Goal: Navigation & Orientation: Find specific page/section

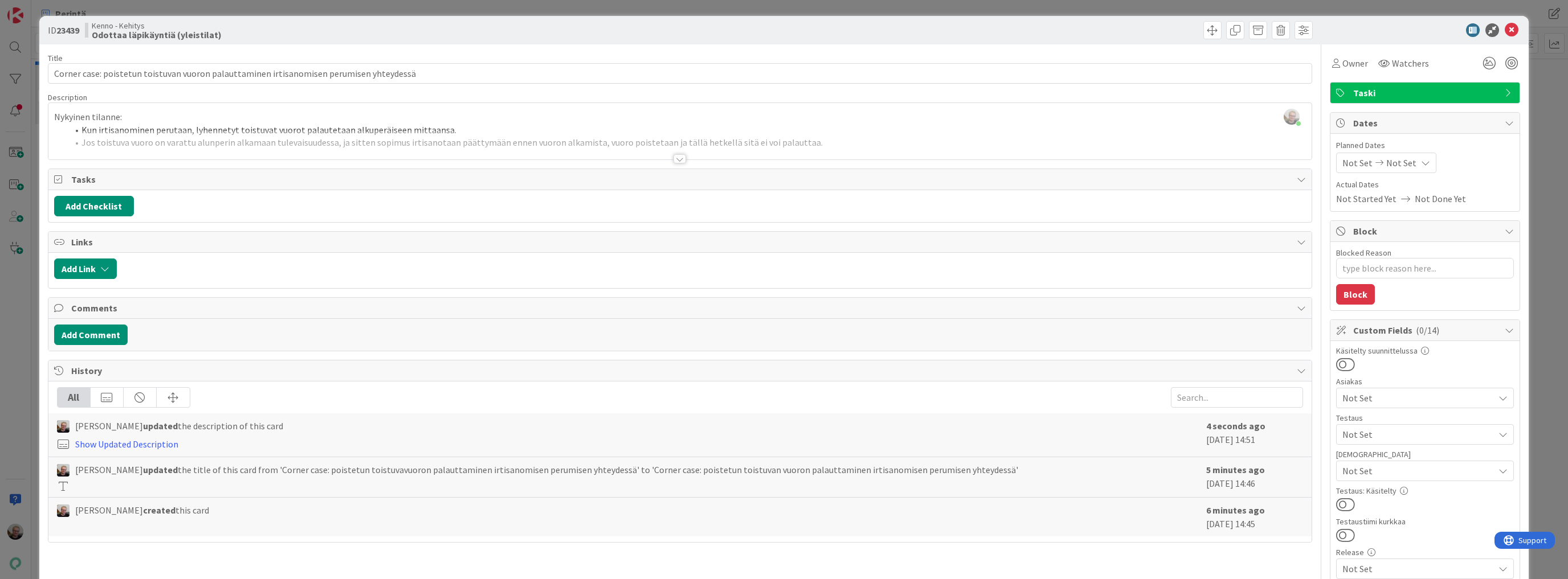
scroll to position [182, 0]
click at [1508, 24] on icon at bounding box center [1511, 30] width 13 height 13
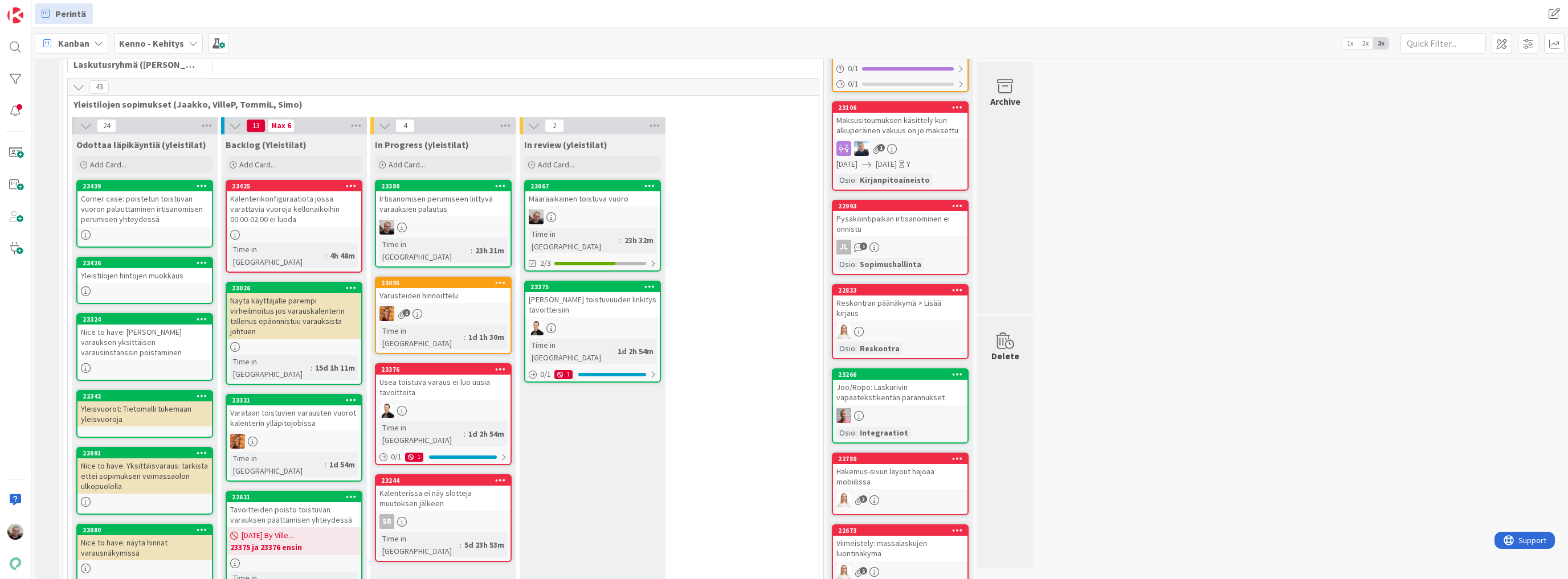
click at [425, 205] on div "Irtisanomisen perumiseen liittyvä varauksien palautus" at bounding box center [443, 204] width 134 height 25
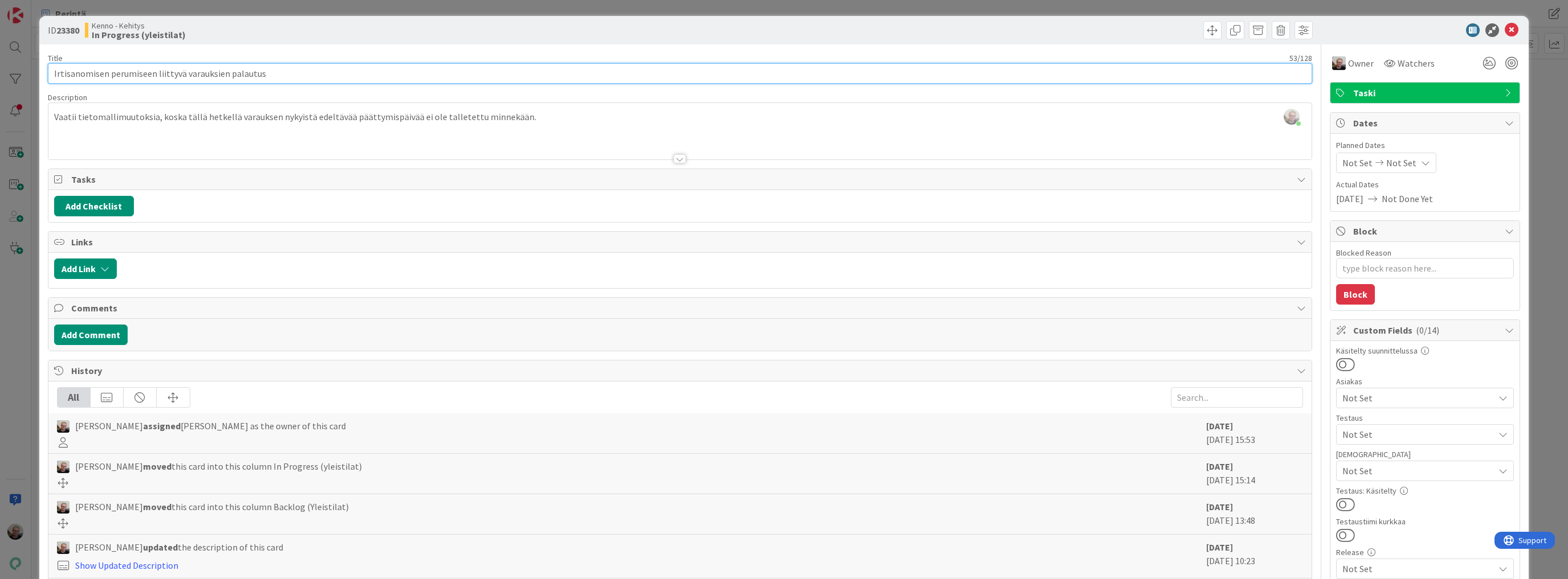
drag, startPoint x: 261, startPoint y: 76, endPoint x: 22, endPoint y: 73, distance: 239.0
click at [22, 73] on div "ID 23380 Kenno - Kehitys In Progress (yleistilat) Title 53 / 128 Irtisanomisen …" at bounding box center [784, 290] width 1568 height 579
click at [1511, 29] on icon at bounding box center [1511, 30] width 13 height 13
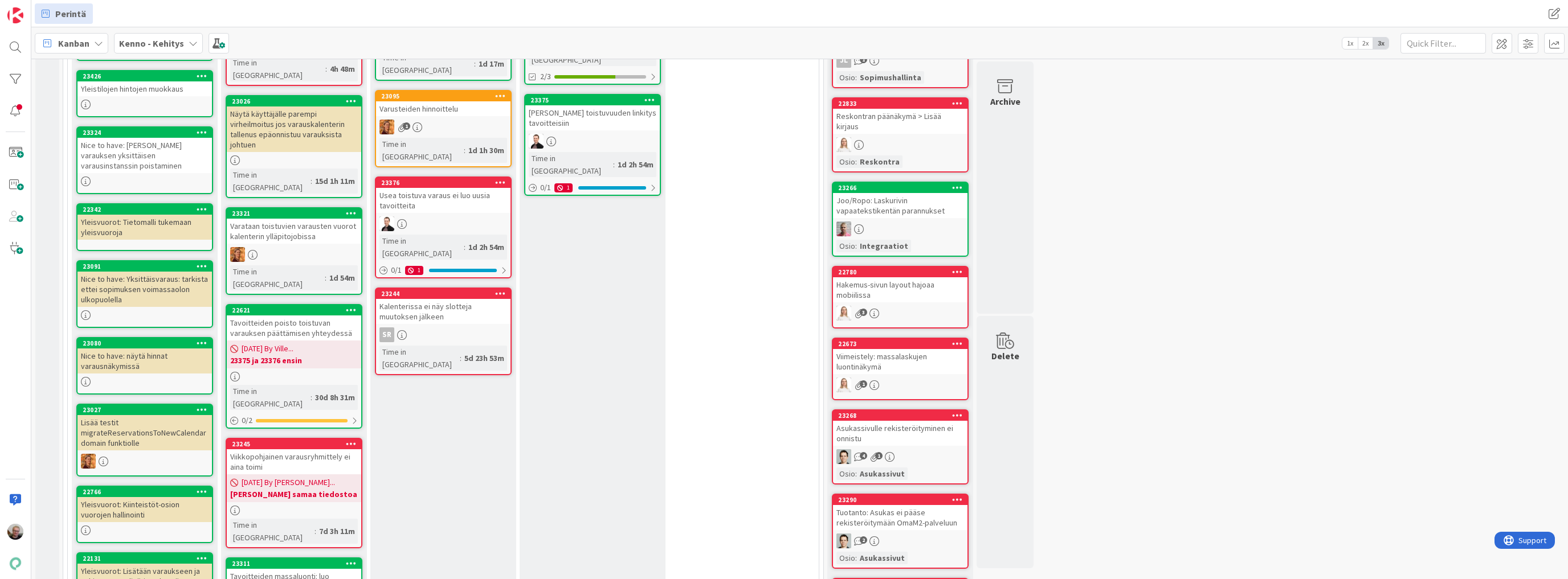
scroll to position [365, 0]
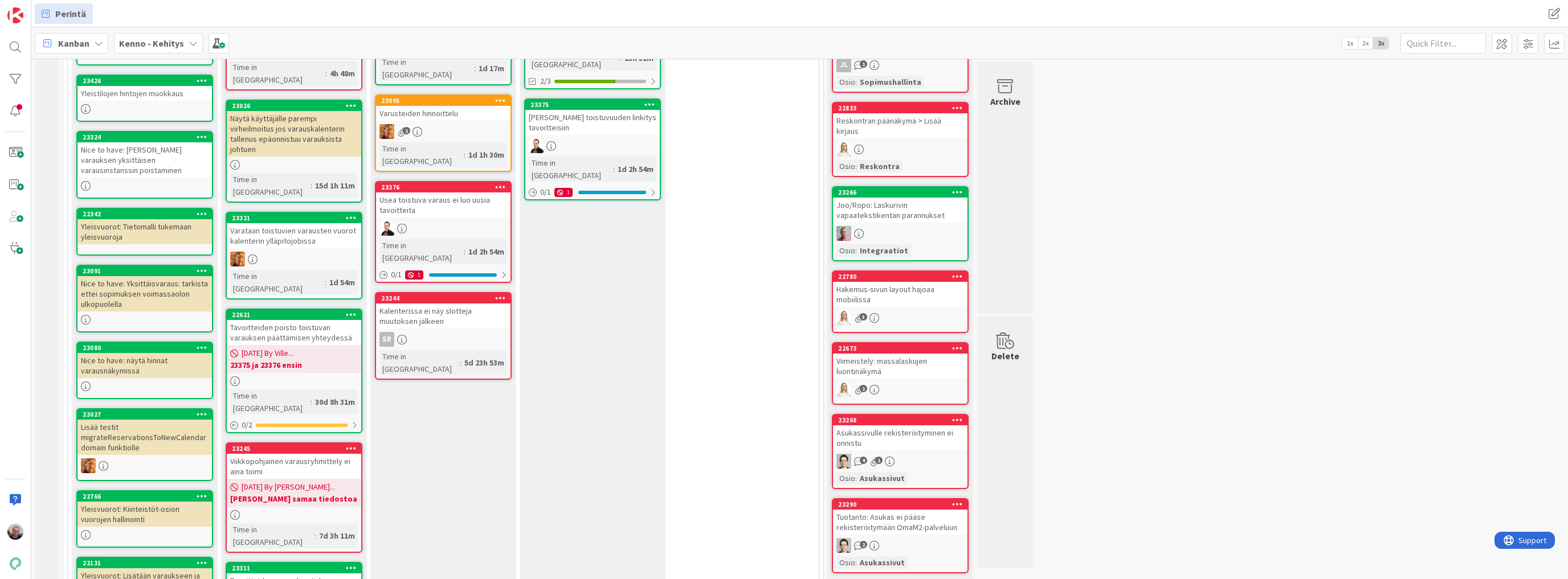
click at [317, 443] on div "23245 Viikkopohjainen varausryhmittely ei aina toimi" at bounding box center [294, 461] width 134 height 35
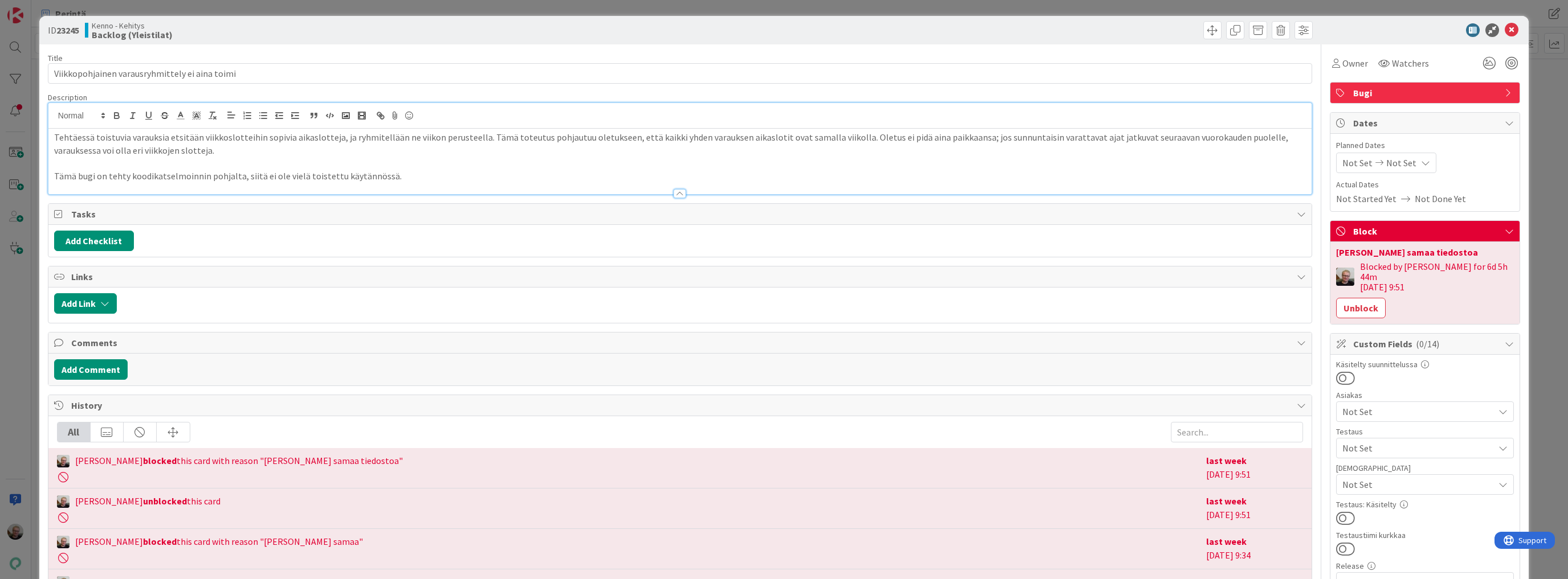
click at [422, 121] on div "Tehtäessä toistuvia varauksia etsitään viikkoslotteihin sopivia aikaslotteja, j…" at bounding box center [680, 148] width 1263 height 91
click at [1505, 28] on icon at bounding box center [1511, 30] width 13 height 13
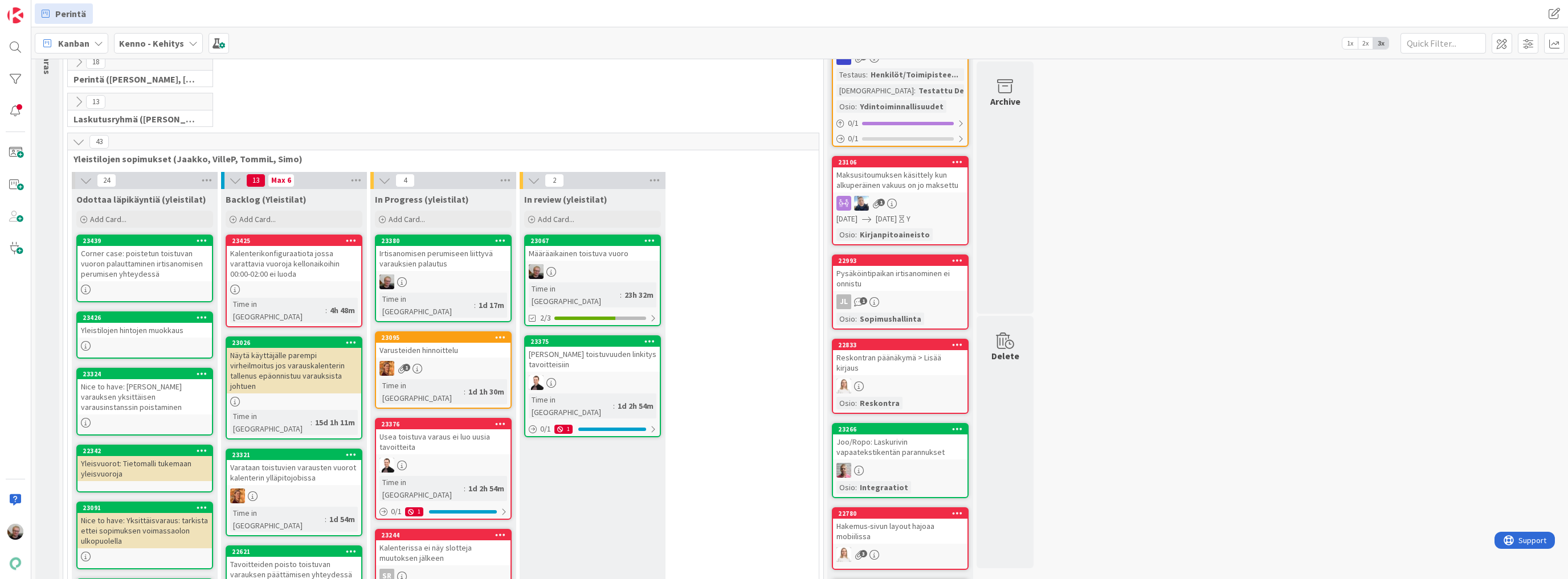
scroll to position [46, 0]
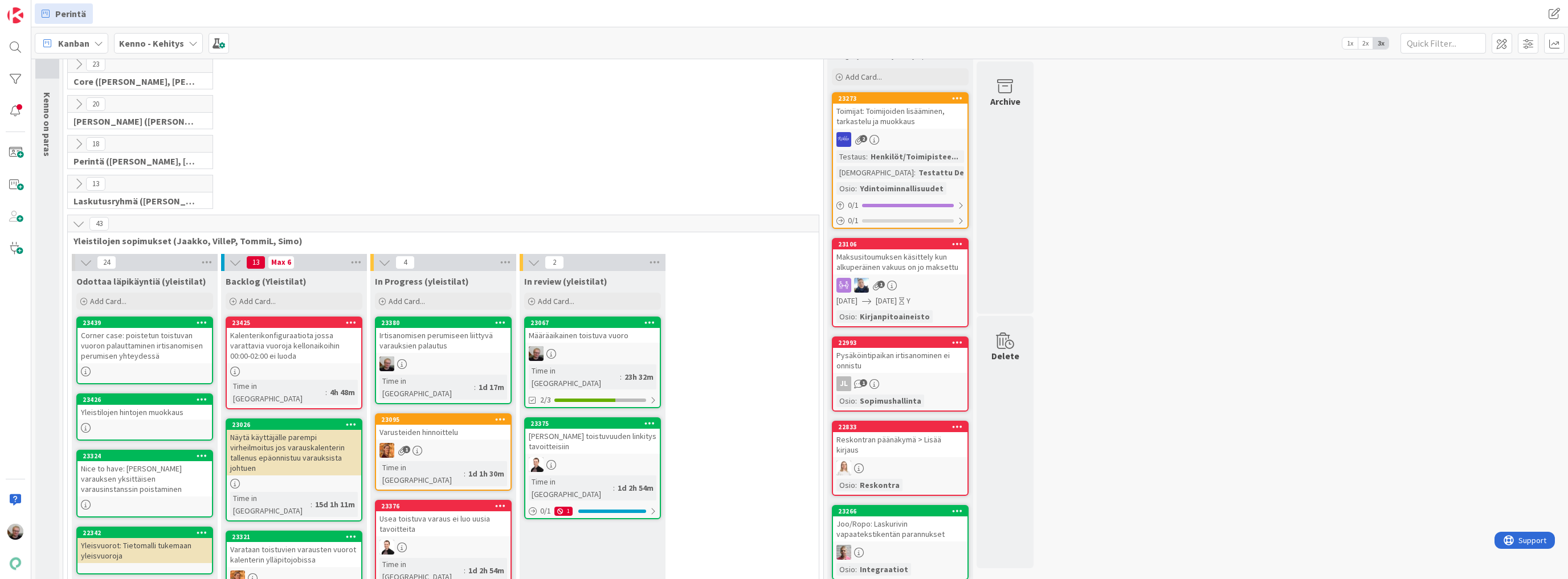
click at [75, 219] on icon at bounding box center [78, 224] width 13 height 13
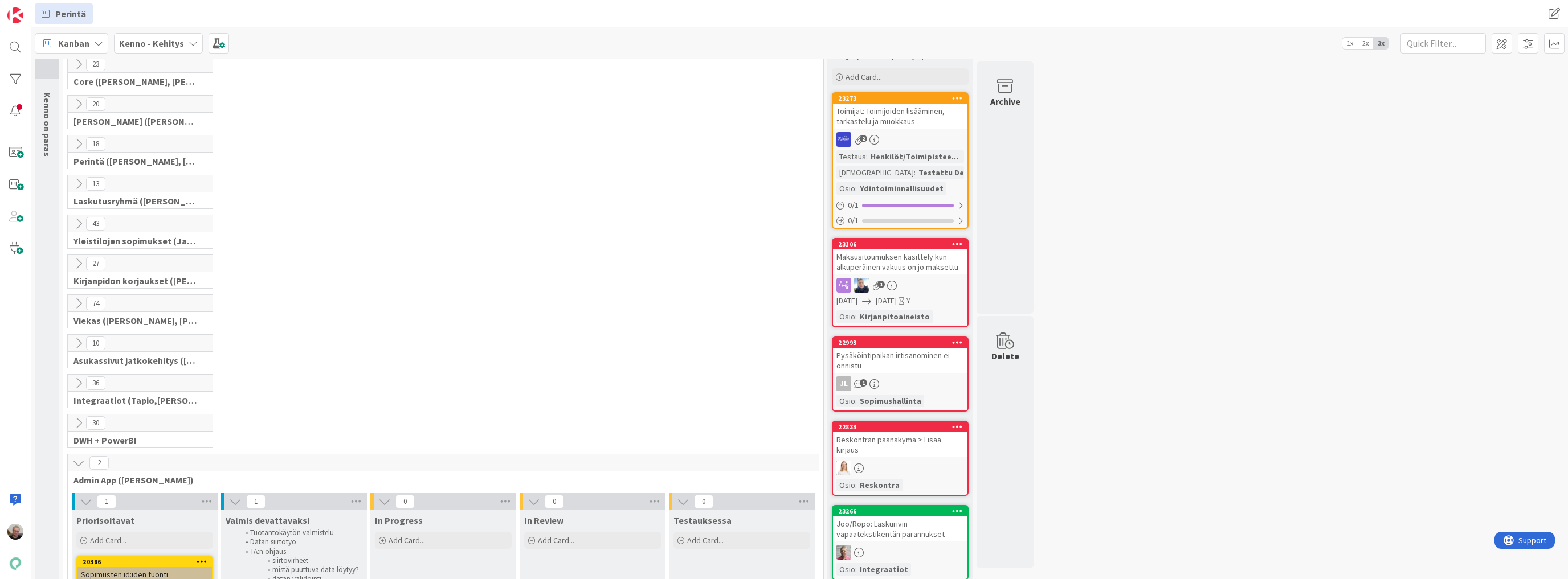
click at [81, 144] on icon at bounding box center [78, 144] width 13 height 13
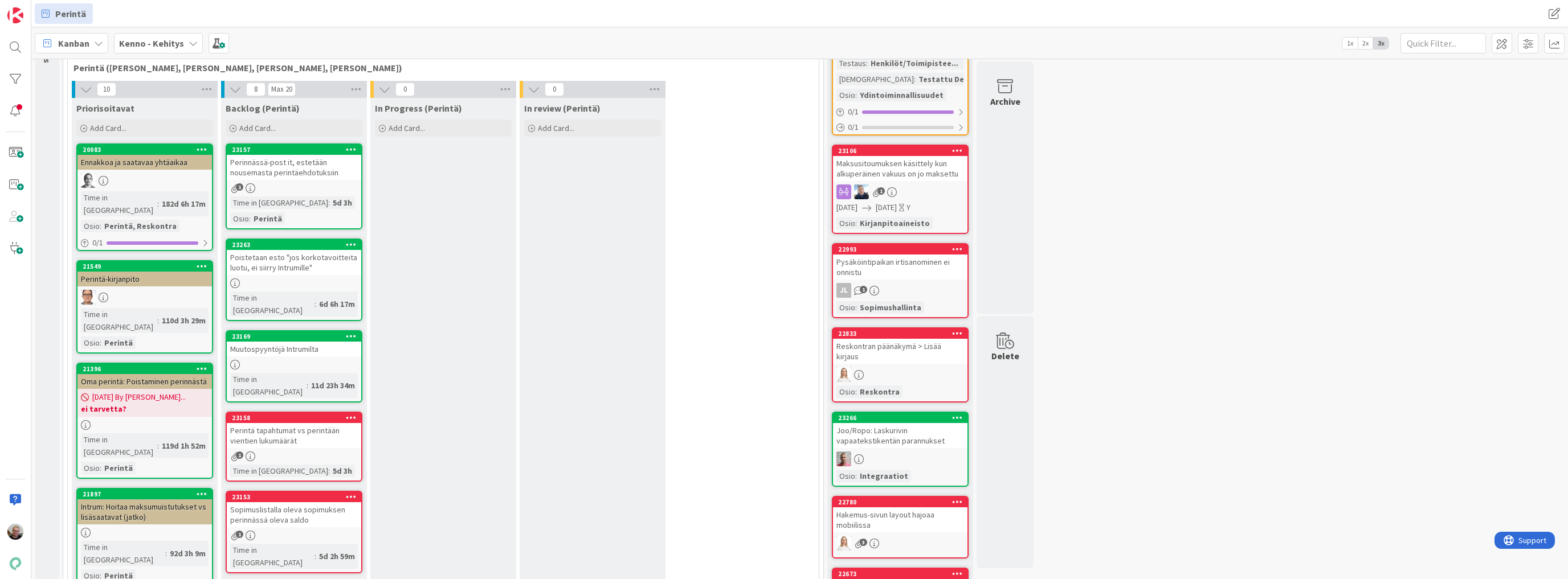
scroll to position [137, 0]
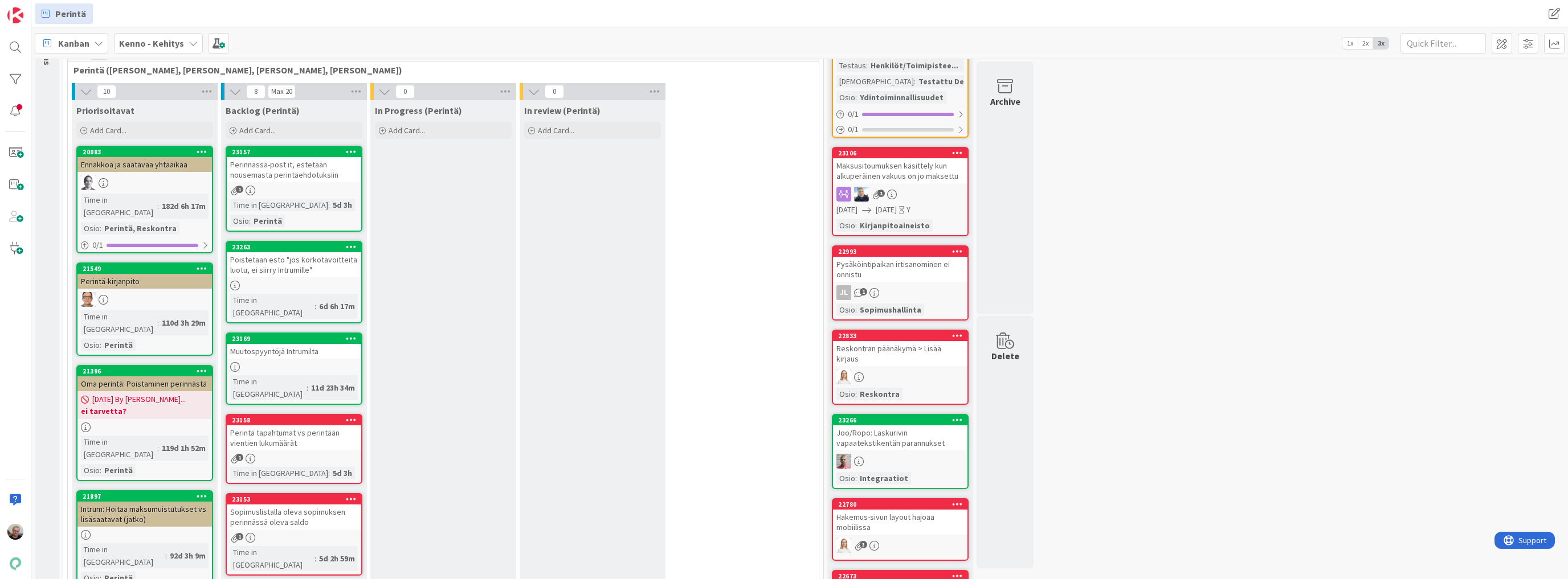
click at [260, 180] on div "Perinnässä-post it, estetään nousemasta perintäehdotuksiin" at bounding box center [294, 169] width 134 height 25
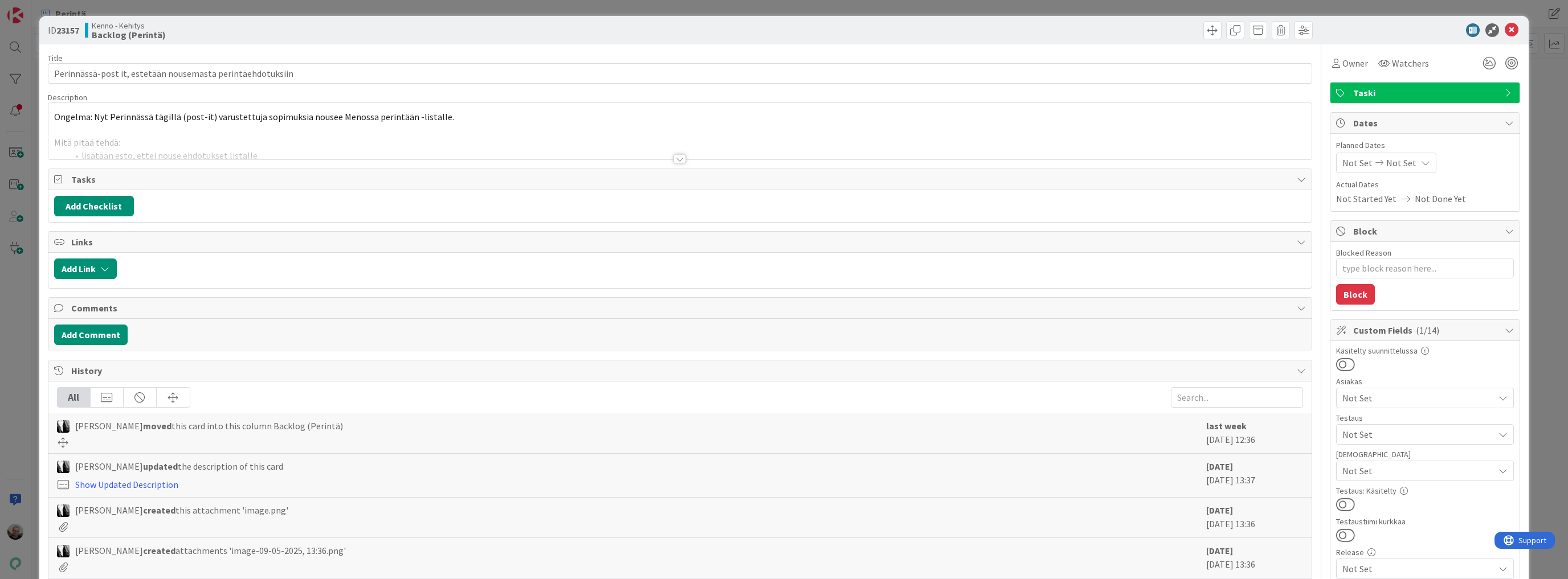
click at [435, 128] on p at bounding box center [680, 130] width 1252 height 13
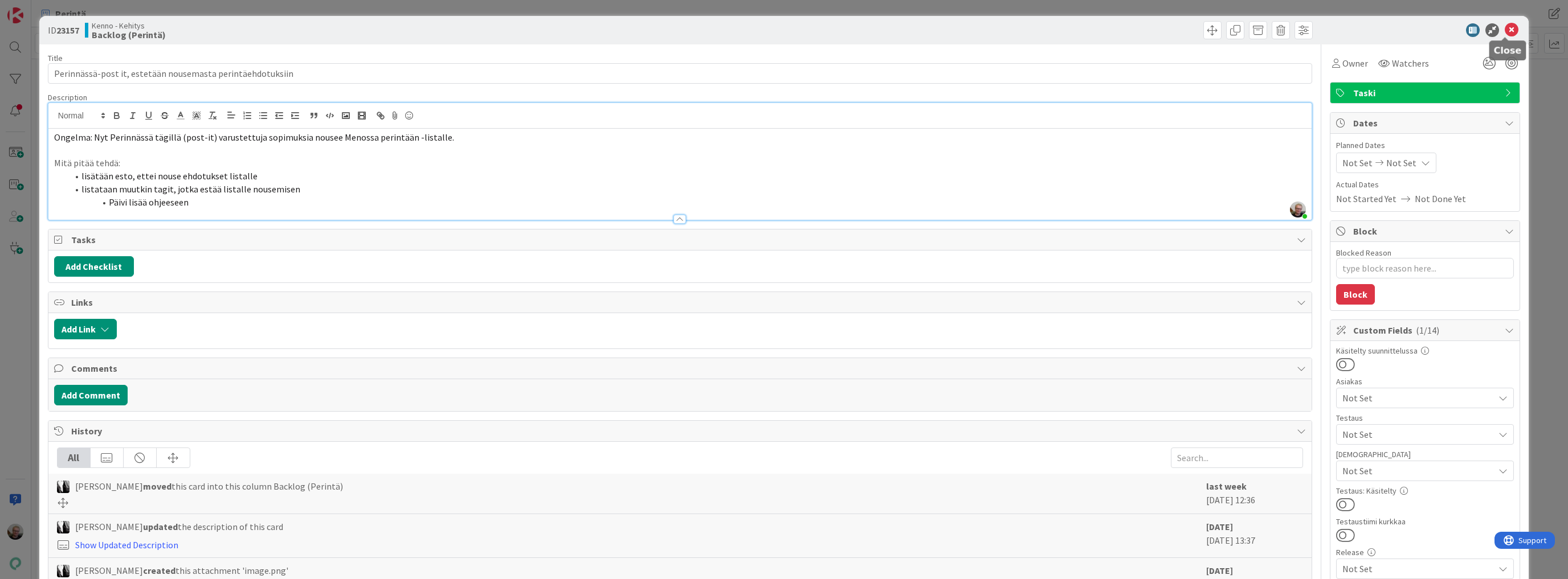
click at [1504, 30] on icon at bounding box center [1511, 30] width 13 height 13
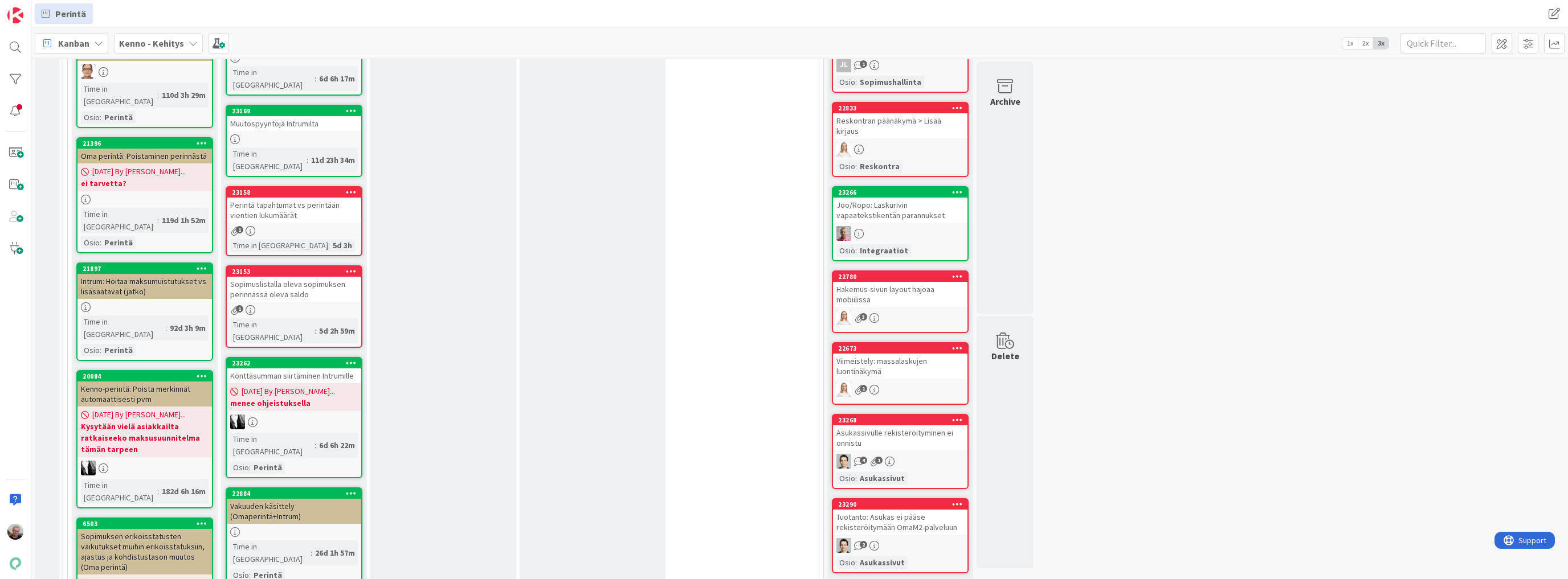
scroll to position [592, 0]
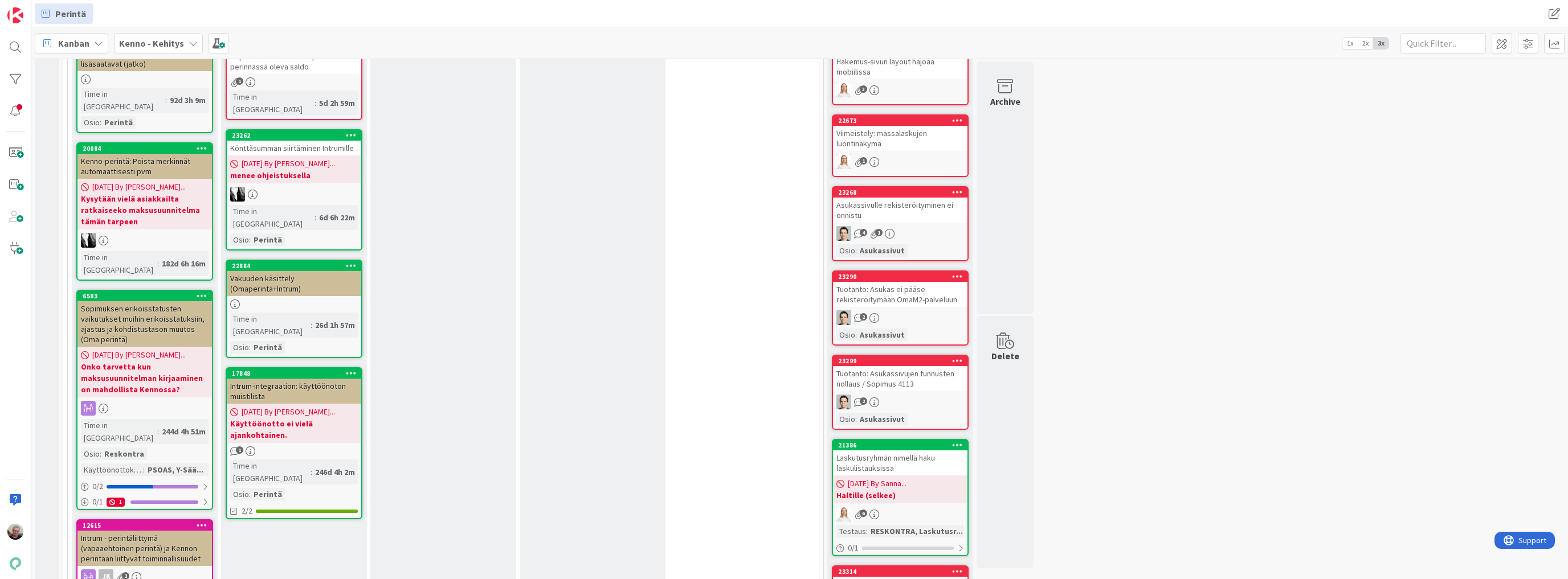
click at [323, 379] on div "Intrum-integraation: käyttöönoton muistilista" at bounding box center [294, 391] width 134 height 25
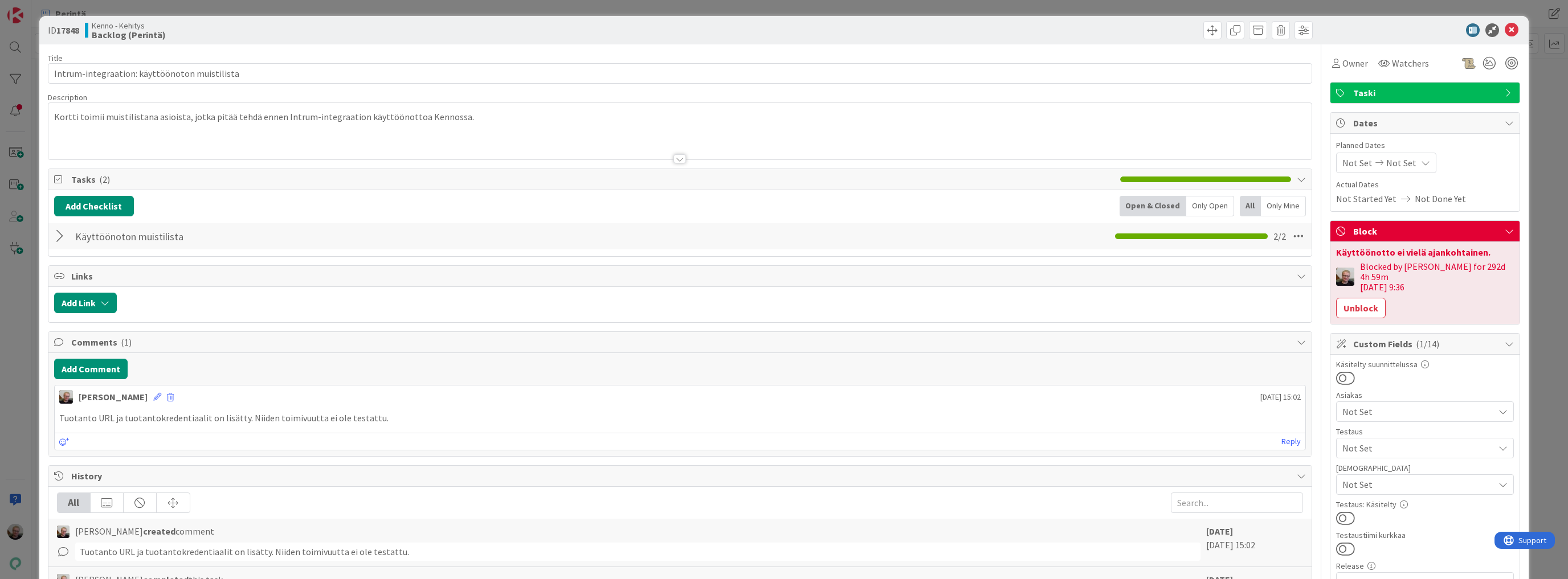
click at [490, 133] on div at bounding box center [680, 144] width 1263 height 29
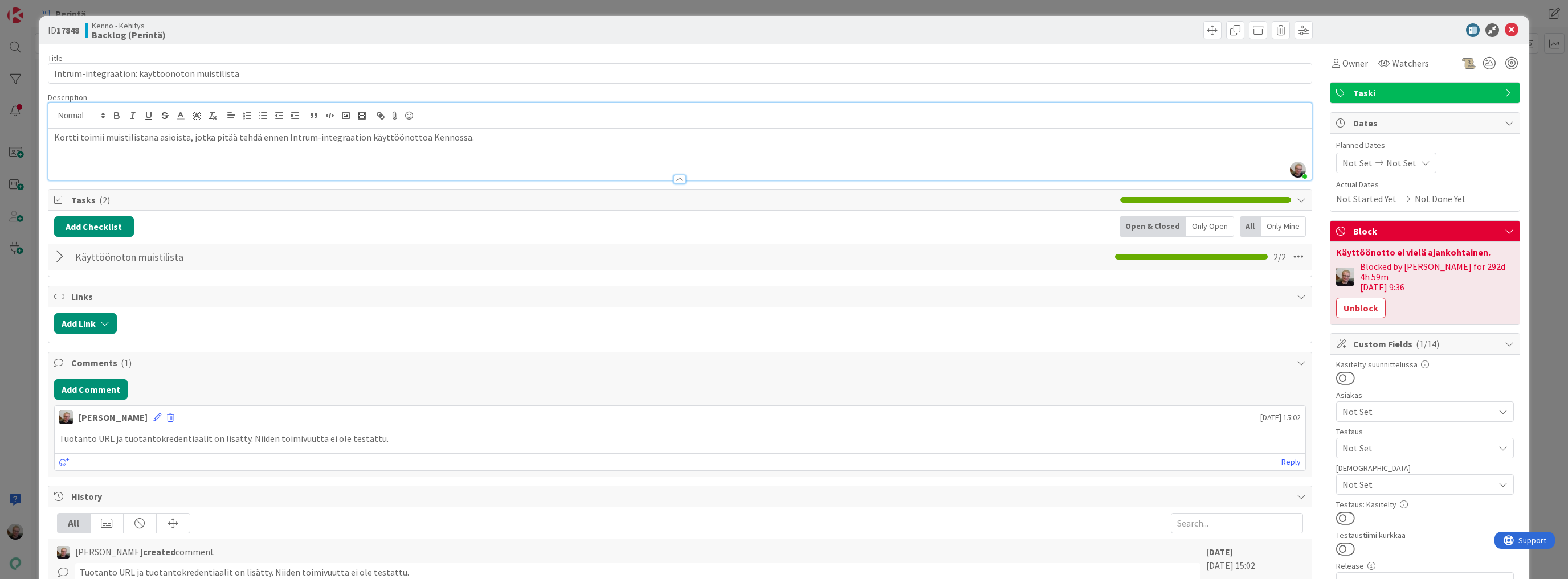
click at [62, 254] on div at bounding box center [61, 257] width 15 height 20
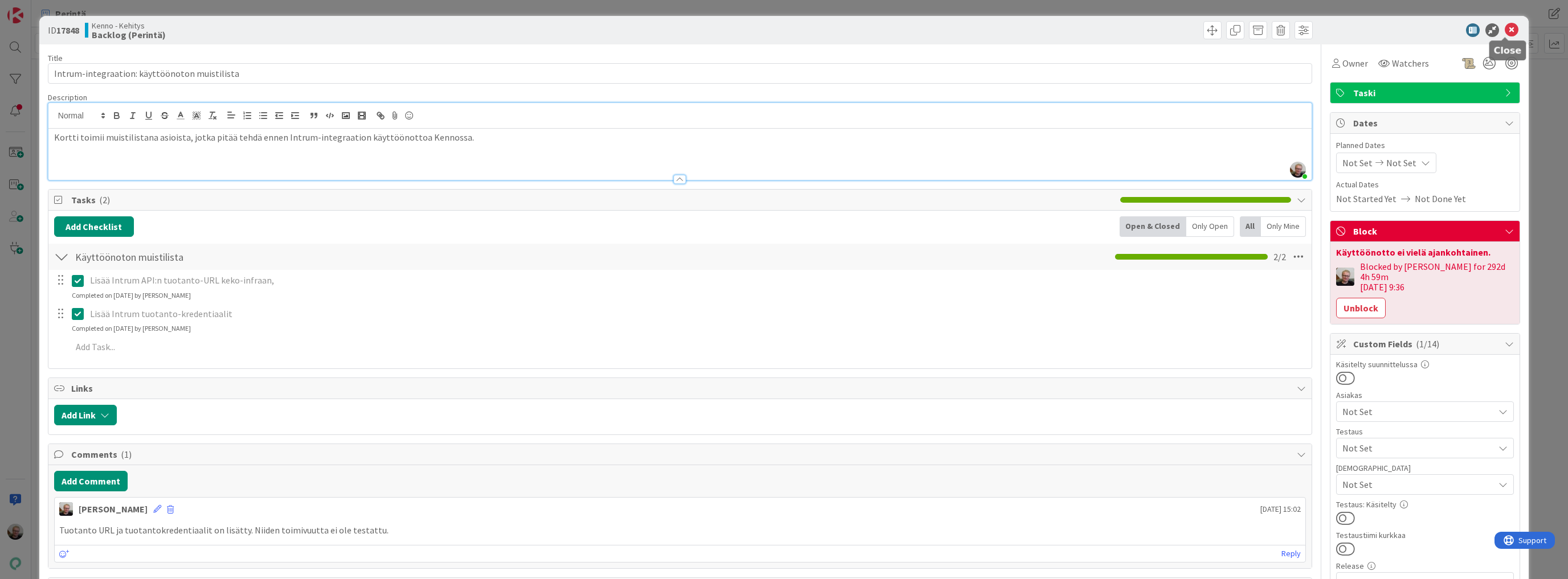
drag, startPoint x: 1508, startPoint y: 24, endPoint x: 1479, endPoint y: 29, distance: 29.4
click at [1508, 25] on icon at bounding box center [1511, 30] width 13 height 13
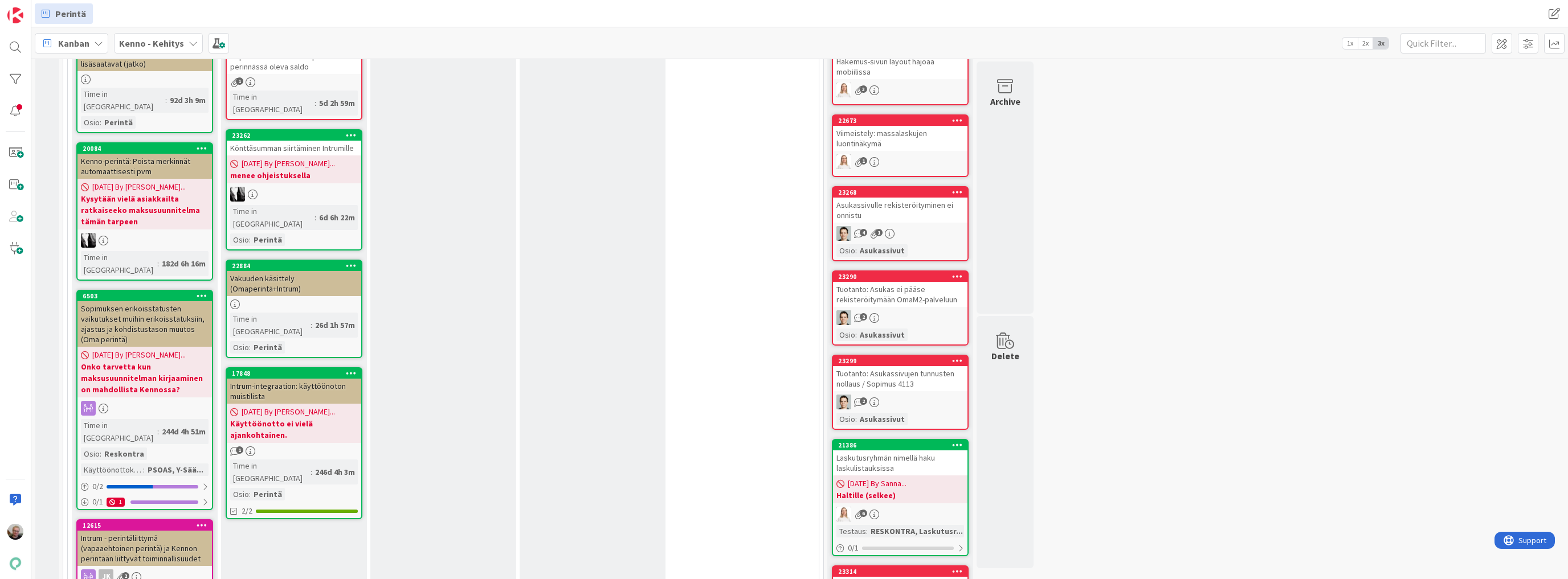
click at [352, 369] on icon at bounding box center [352, 373] width 11 height 8
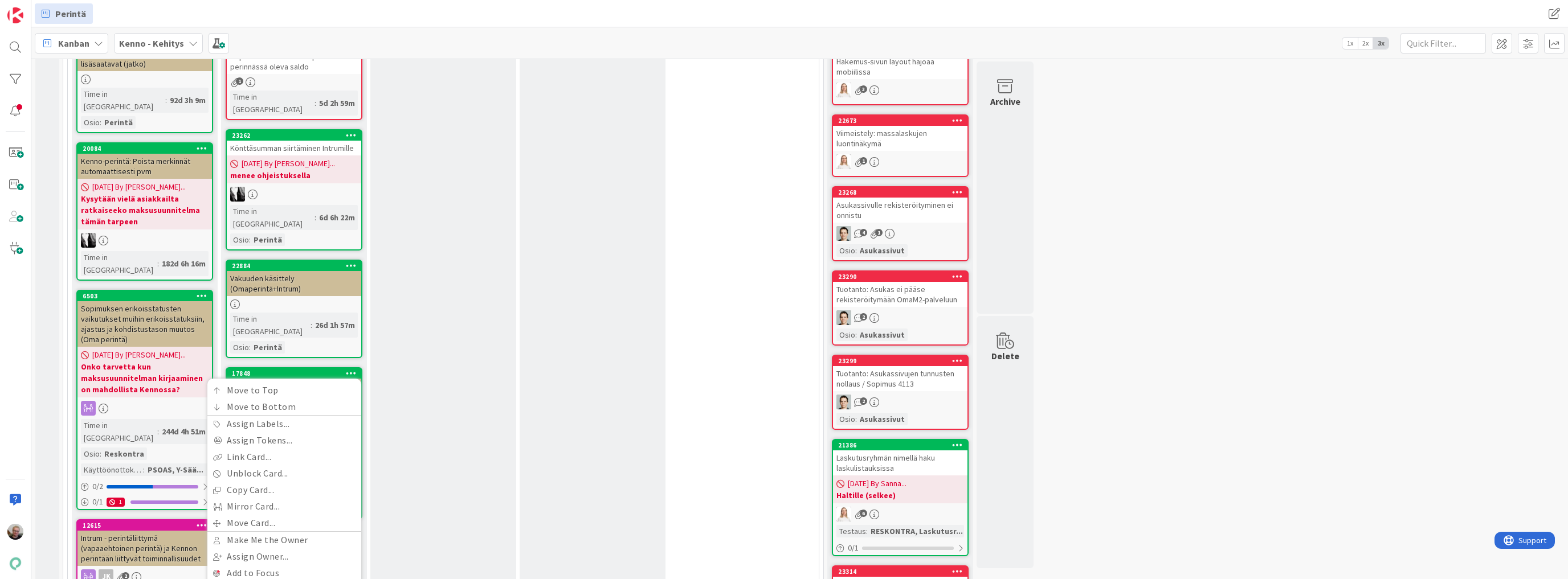
click at [242, 578] on link "Archive" at bounding box center [284, 590] width 154 height 16
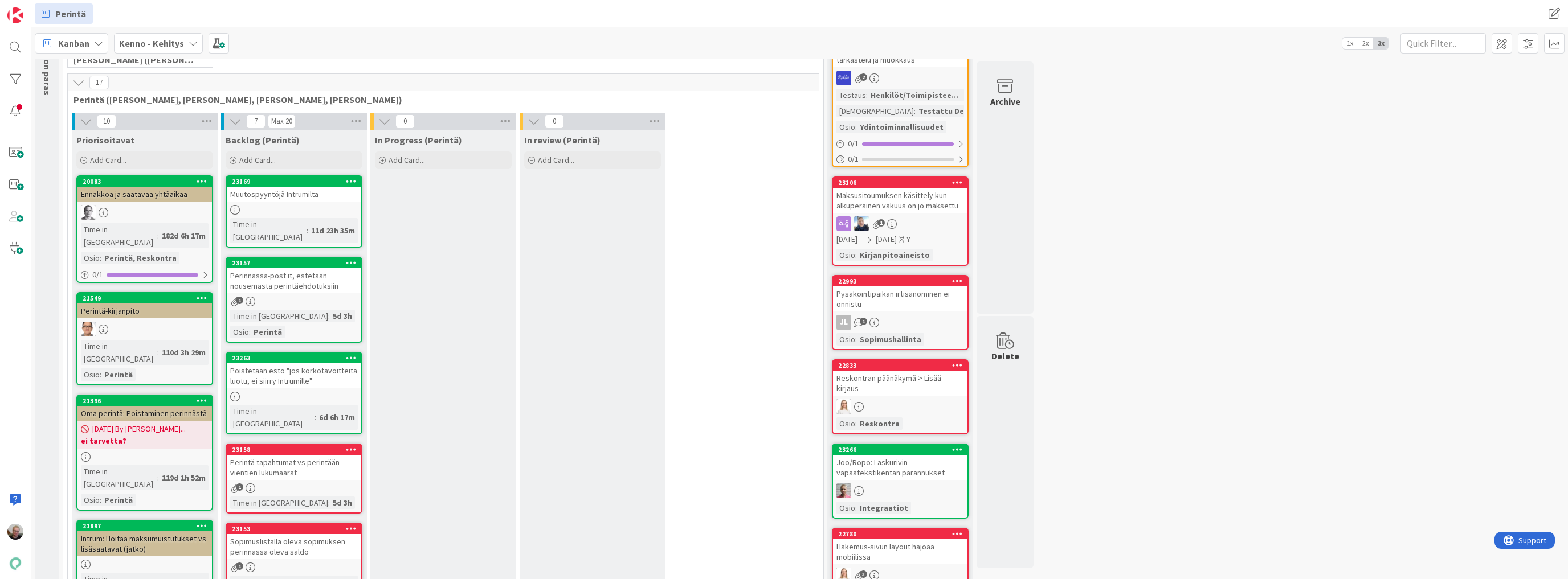
scroll to position [107, 0]
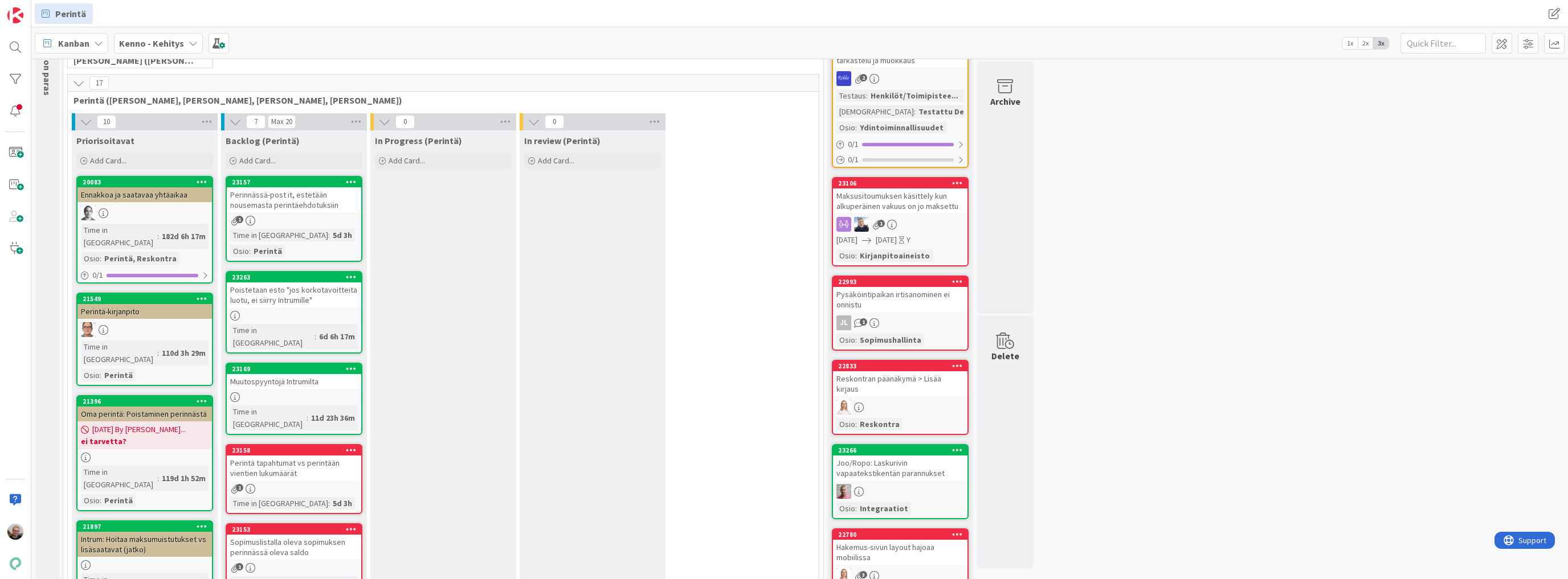
click at [301, 201] on div "Perinnässä-post it, estetään nousemasta perintäehdotuksiin" at bounding box center [294, 200] width 134 height 25
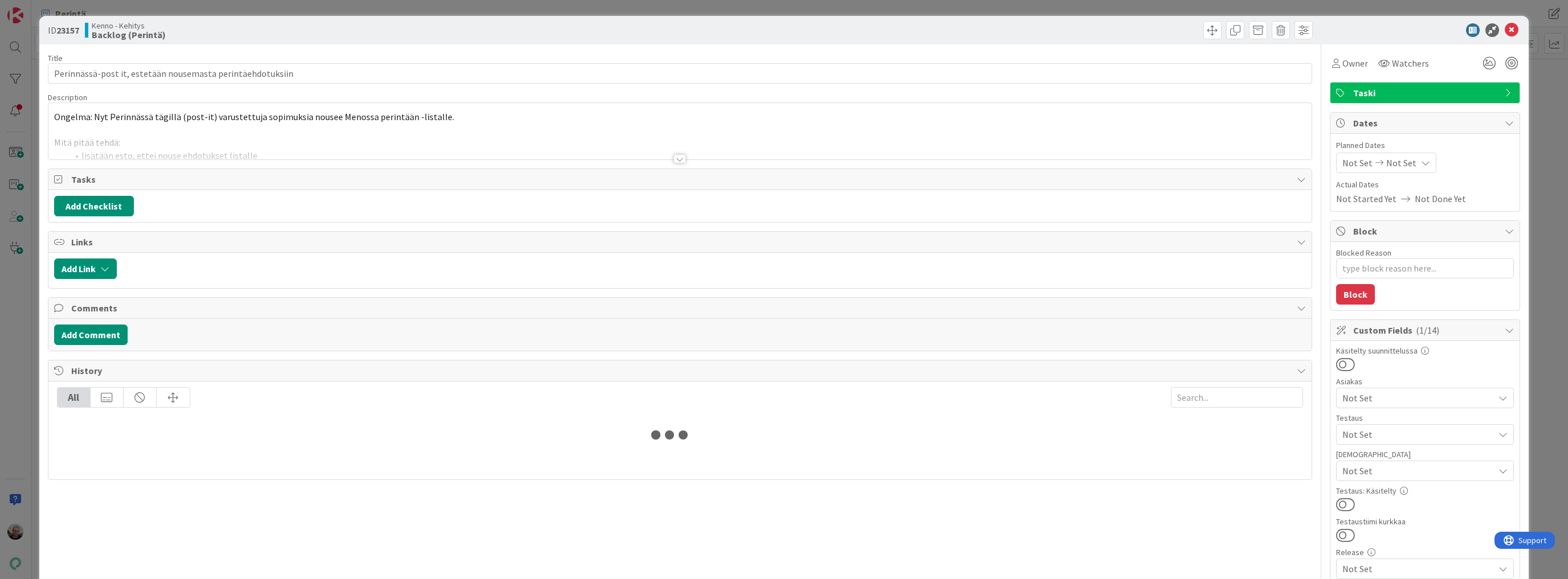
type textarea "x"
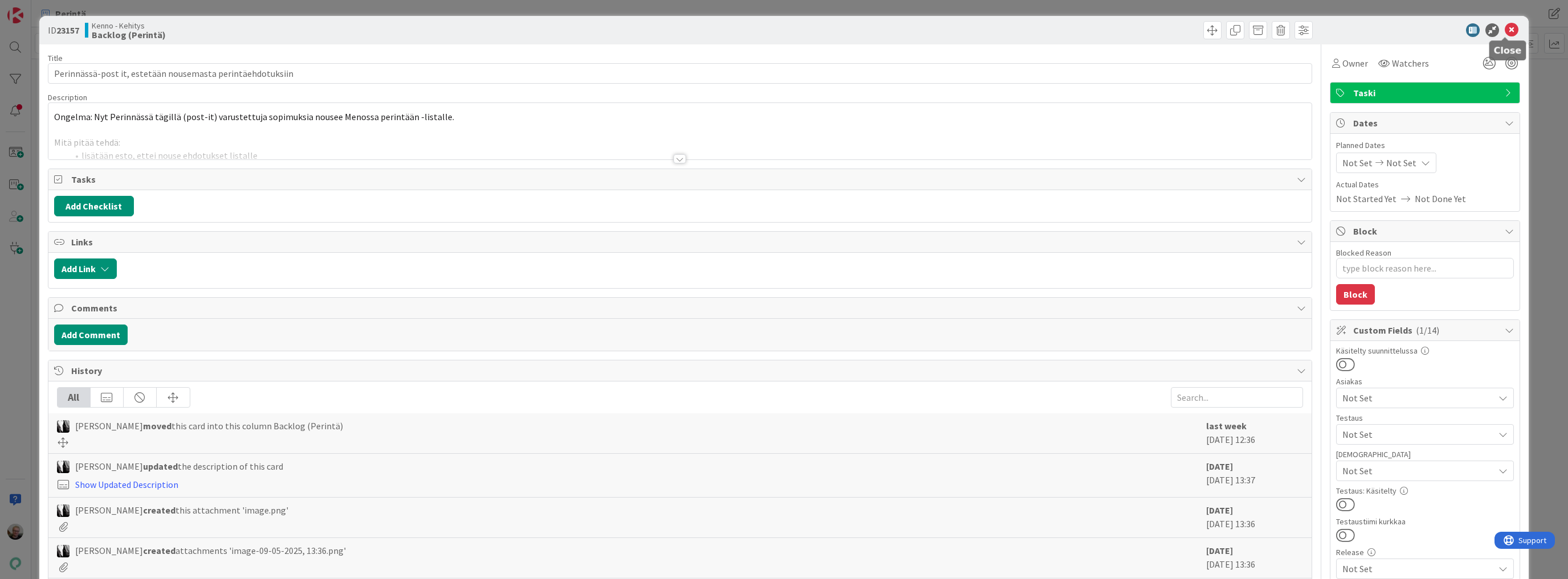
click at [1504, 34] on icon at bounding box center [1511, 30] width 13 height 13
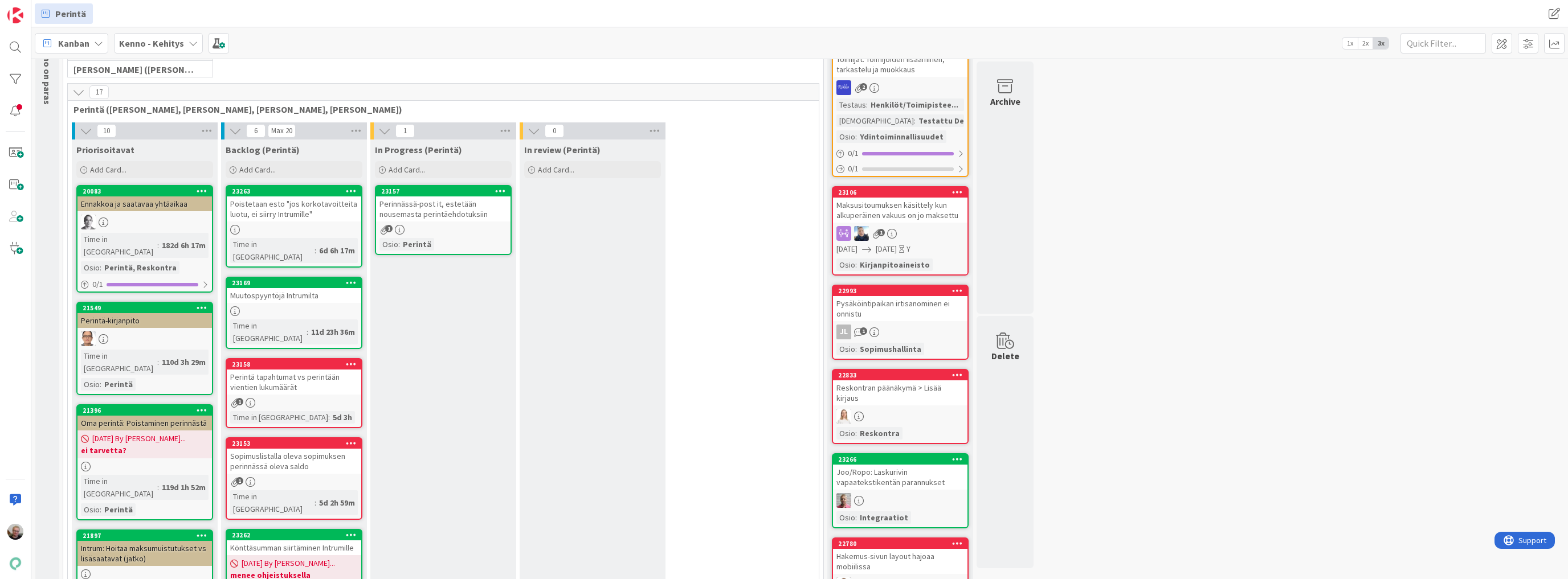
click at [499, 189] on icon at bounding box center [501, 191] width 11 height 8
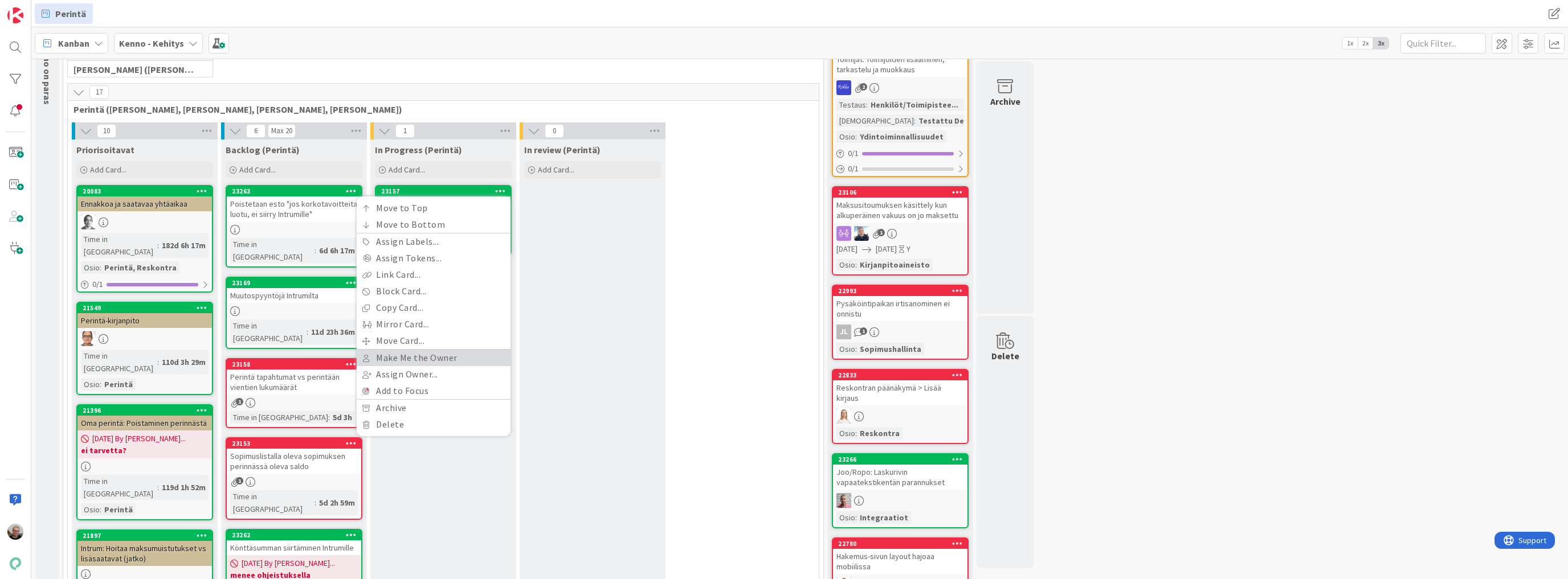
click at [435, 353] on link "Make Me the Owner" at bounding box center [433, 358] width 154 height 16
